Goal: Transaction & Acquisition: Purchase product/service

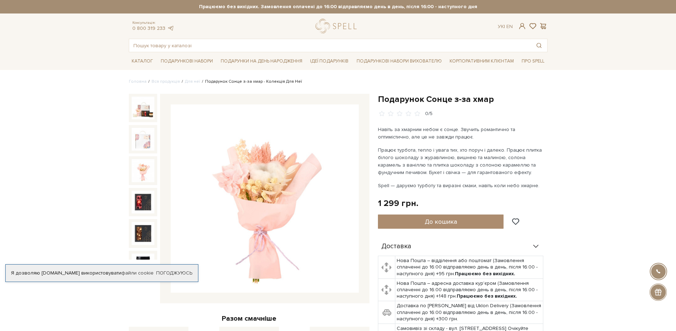
click at [150, 168] on img at bounding box center [143, 170] width 23 height 23
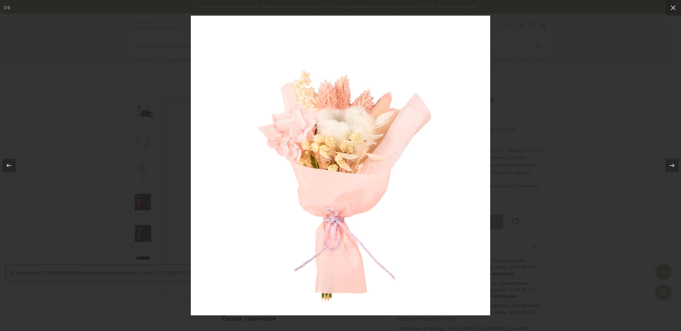
click at [565, 120] on div at bounding box center [340, 165] width 681 height 331
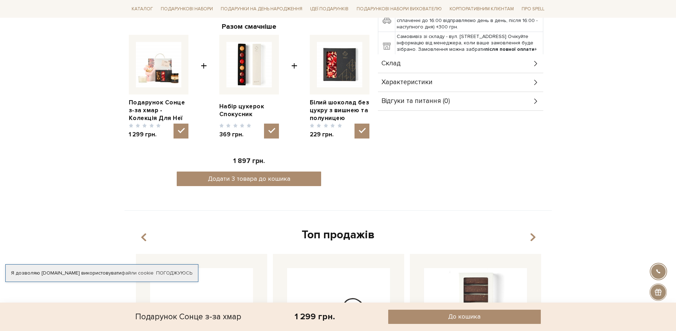
scroll to position [170, 0]
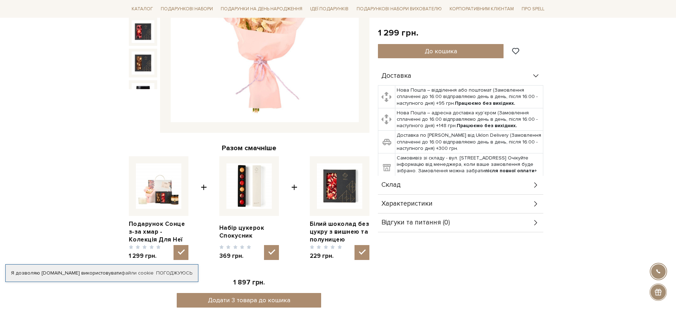
click at [434, 187] on div "Склад" at bounding box center [460, 185] width 165 height 18
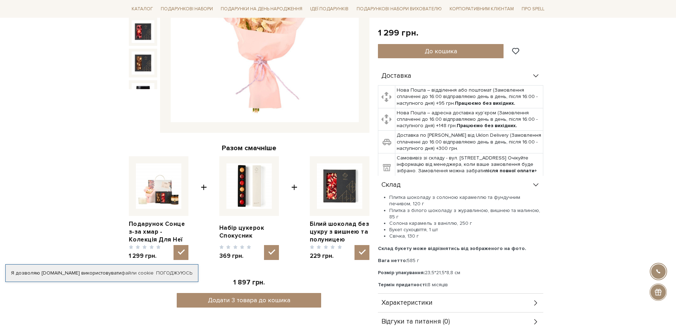
scroll to position [0, 0]
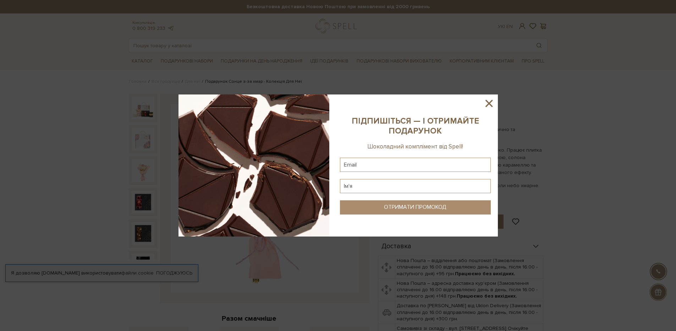
click at [487, 101] on icon at bounding box center [489, 103] width 12 height 12
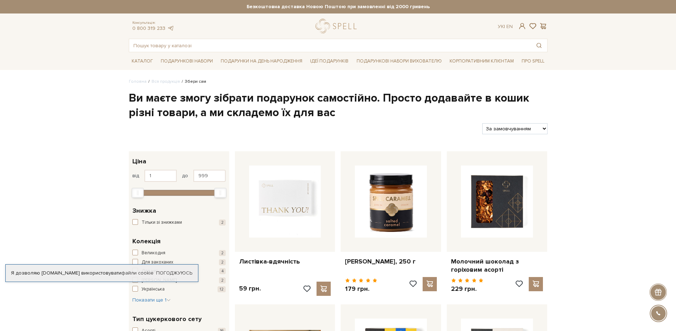
drag, startPoint x: 536, startPoint y: 127, endPoint x: 527, endPoint y: 129, distance: 8.9
click at [527, 129] on select "За замовчуванням За Ціною (зростання) За Ціною (зменшення) Новинки За популярні…" at bounding box center [514, 128] width 65 height 11
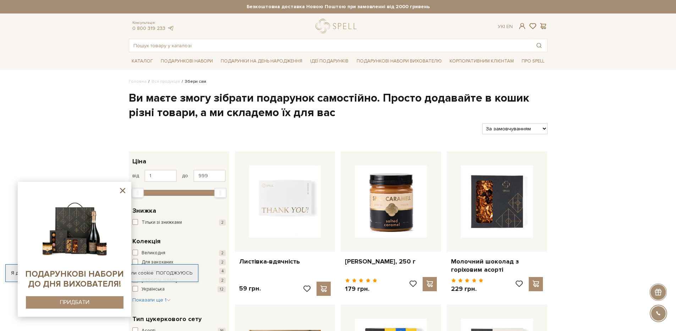
click at [365, 36] on div "Консультація: 0 800 319 233 Ук | En | #Колекція до Дня Народження #печиво #пода…" at bounding box center [338, 35] width 427 height 33
click at [366, 46] on input "text" at bounding box center [330, 45] width 402 height 13
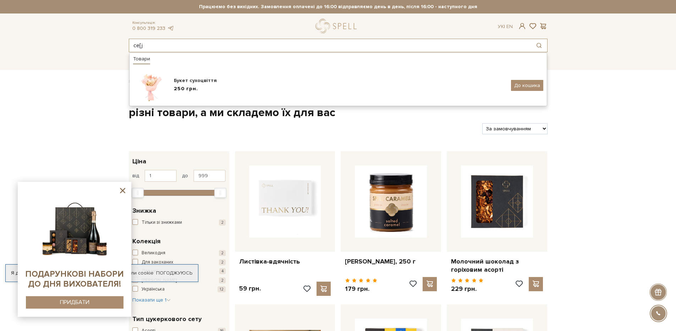
type input "ce[j"
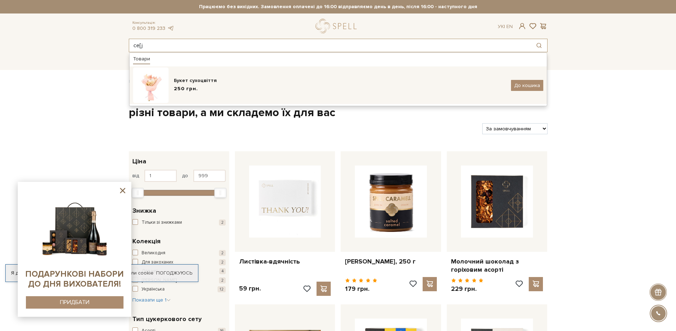
click at [302, 72] on div "Букет сухоцвіття 250 грн. До кошика" at bounding box center [338, 84] width 410 height 35
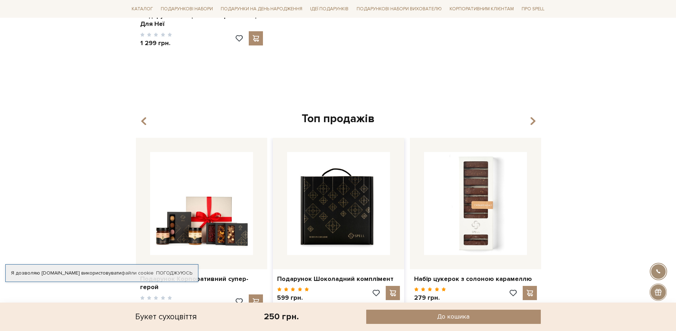
scroll to position [553, 0]
